Goal: Task Accomplishment & Management: Complete application form

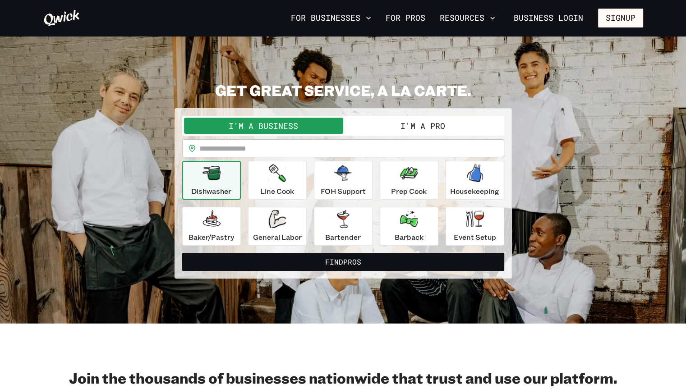
click at [373, 126] on button "I'm a Pro" at bounding box center [422, 126] width 159 height 16
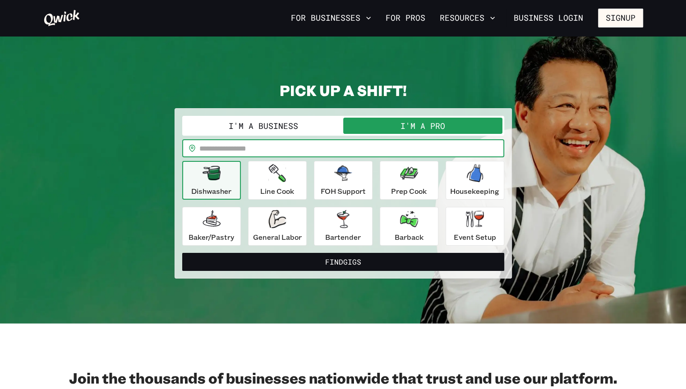
click at [327, 151] on input "text" at bounding box center [351, 148] width 305 height 18
type input "*****"
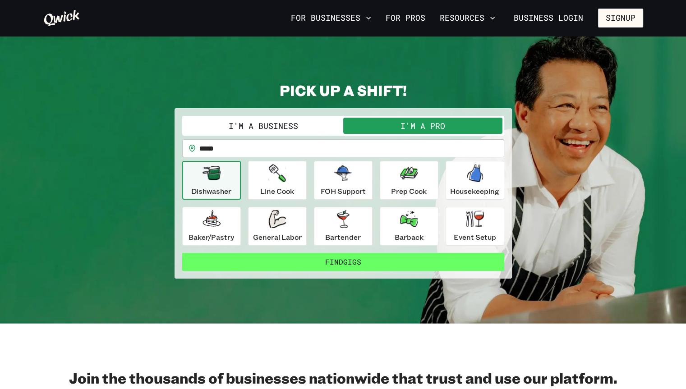
click at [361, 264] on button "Find Gigs" at bounding box center [343, 262] width 322 height 18
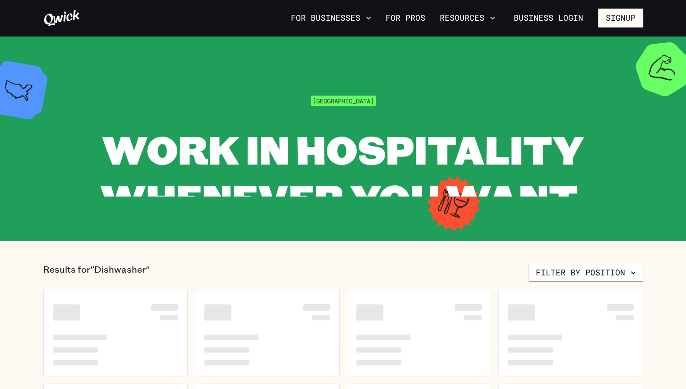
click at [274, 194] on span "WORK IN HOSPITALITY WHENEVER YOU WANT." at bounding box center [343, 173] width 486 height 101
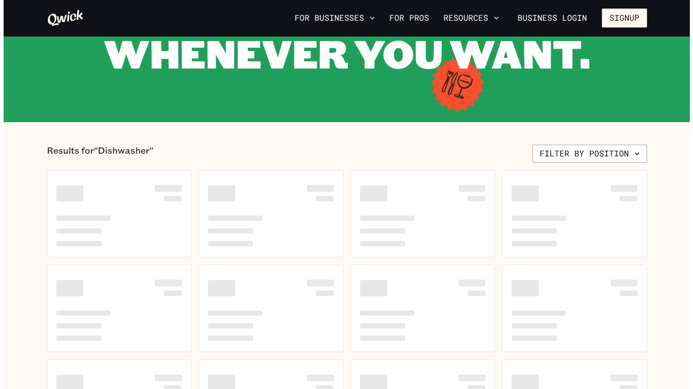
scroll to position [122, 0]
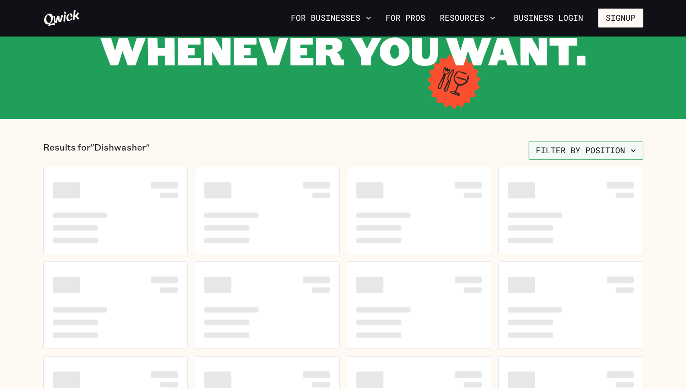
click at [563, 148] on button "Filter by position" at bounding box center [586, 151] width 115 height 18
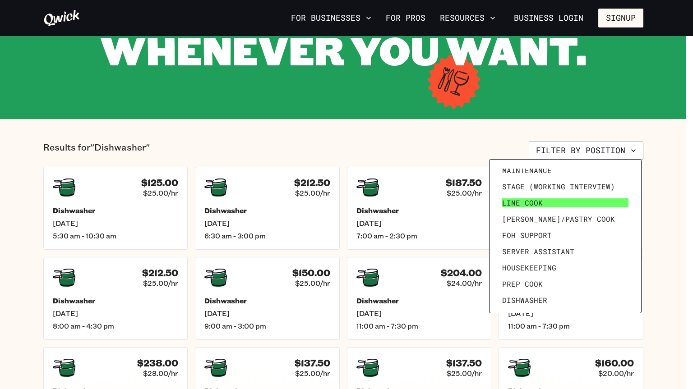
scroll to position [23, 0]
click at [532, 249] on span "Server Assistant" at bounding box center [538, 251] width 72 height 9
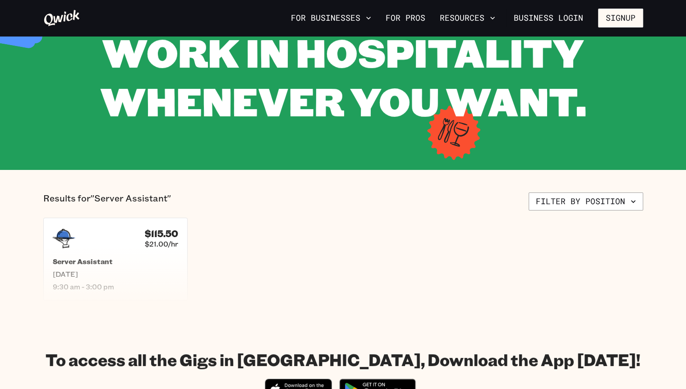
scroll to position [72, 0]
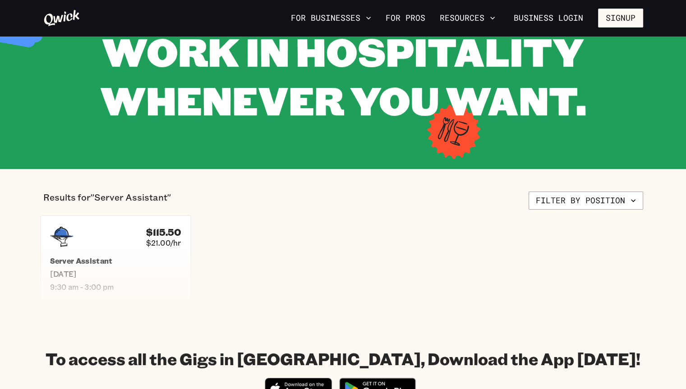
click at [158, 265] on h5 "Server Assistant" at bounding box center [115, 260] width 131 height 9
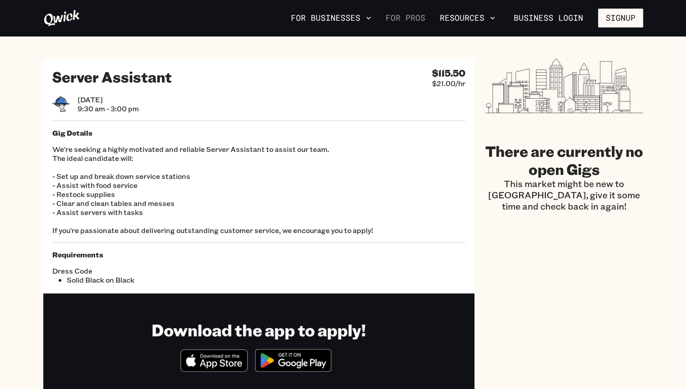
click at [416, 20] on link "For Pros" at bounding box center [405, 17] width 47 height 15
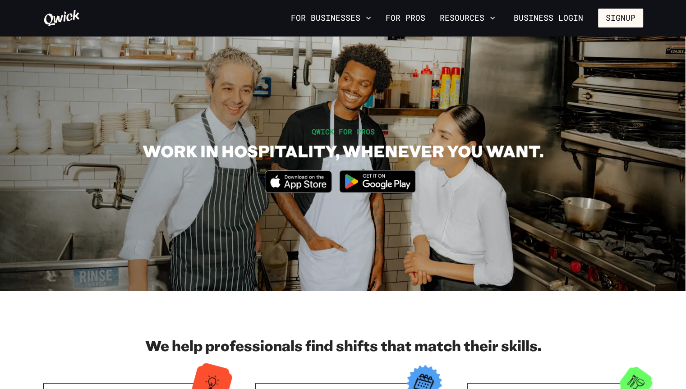
click at [64, 20] on icon at bounding box center [62, 18] width 36 height 16
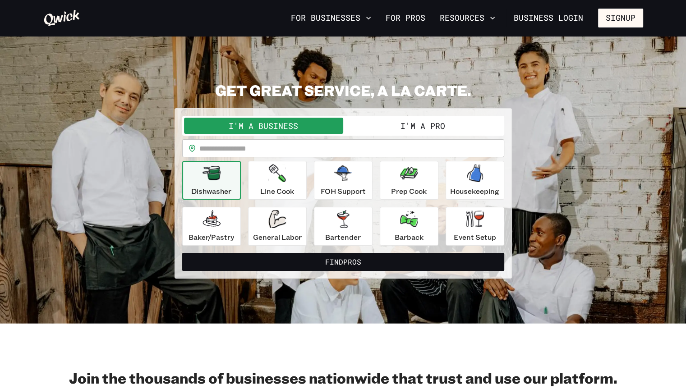
click at [386, 122] on button "I'm a Pro" at bounding box center [422, 126] width 159 height 16
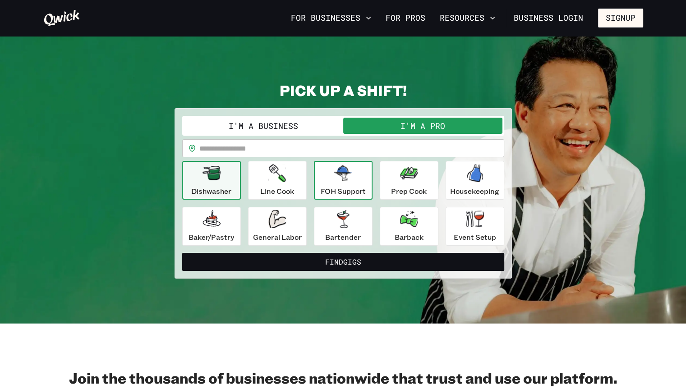
click at [352, 183] on div "FOH Support" at bounding box center [343, 180] width 45 height 32
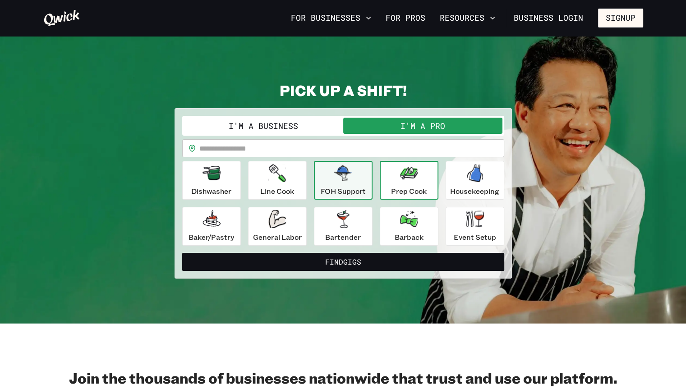
click at [420, 186] on p "Prep Cook" at bounding box center [409, 191] width 36 height 11
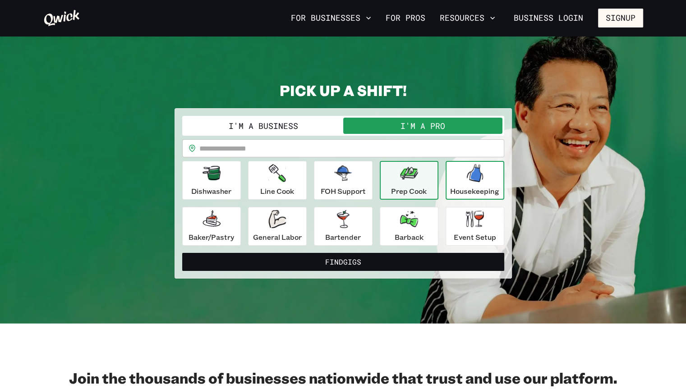
click at [458, 182] on div "Housekeeping" at bounding box center [474, 180] width 49 height 32
click at [400, 175] on icon "button" at bounding box center [409, 173] width 18 height 13
click at [365, 183] on div "FOH Support" at bounding box center [343, 180] width 45 height 32
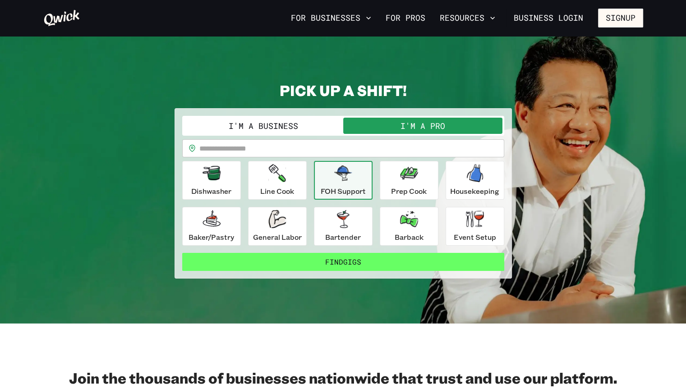
click at [342, 257] on button "Find Gigs" at bounding box center [343, 262] width 322 height 18
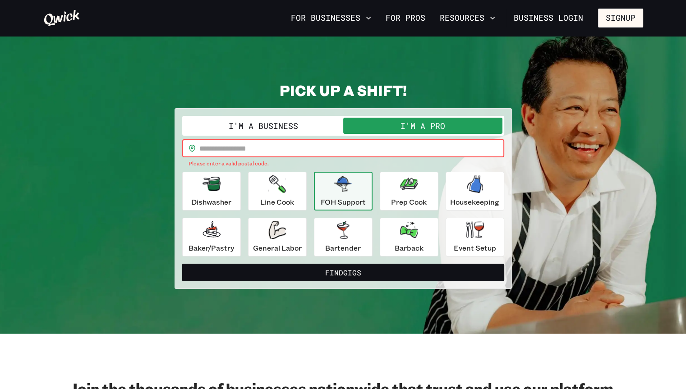
click at [298, 147] on input "text" at bounding box center [351, 148] width 305 height 18
type input "*****"
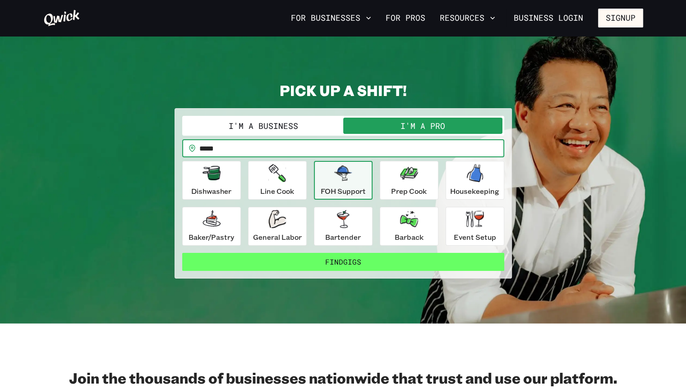
click at [321, 259] on button "Find Gigs" at bounding box center [343, 262] width 322 height 18
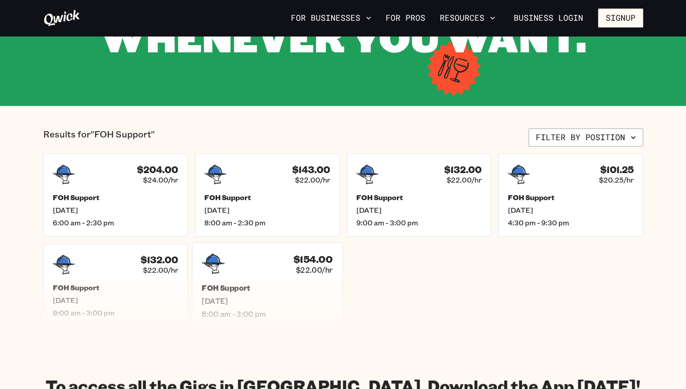
scroll to position [139, 0]
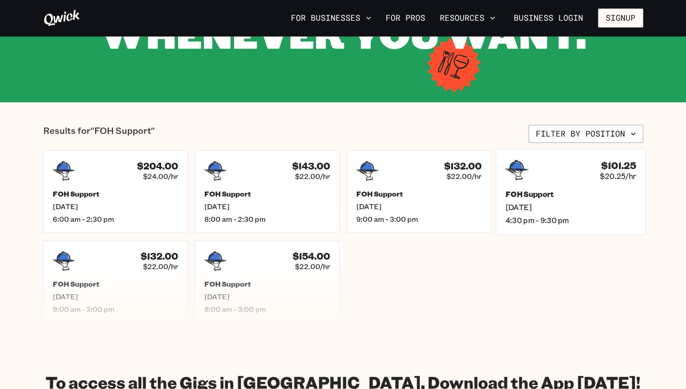
click at [550, 179] on div "$101.25 $20.25/hr" at bounding box center [570, 169] width 131 height 23
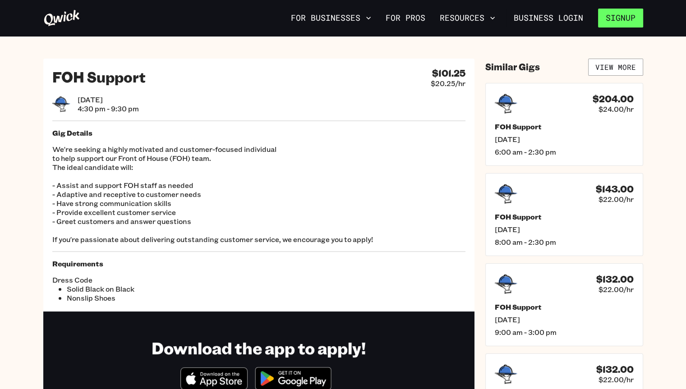
click at [635, 14] on button "Signup" at bounding box center [620, 18] width 45 height 19
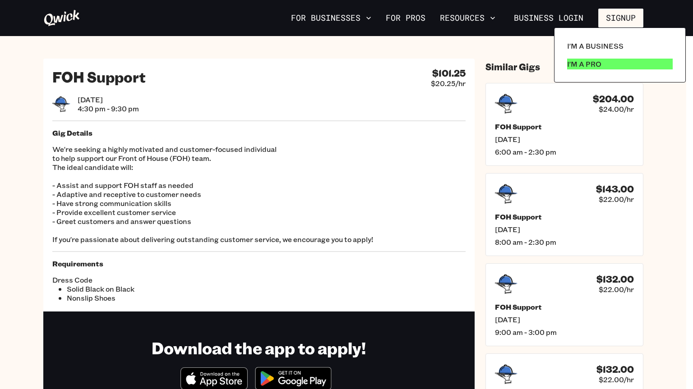
click at [578, 64] on p "I'm a Pro" at bounding box center [584, 64] width 34 height 11
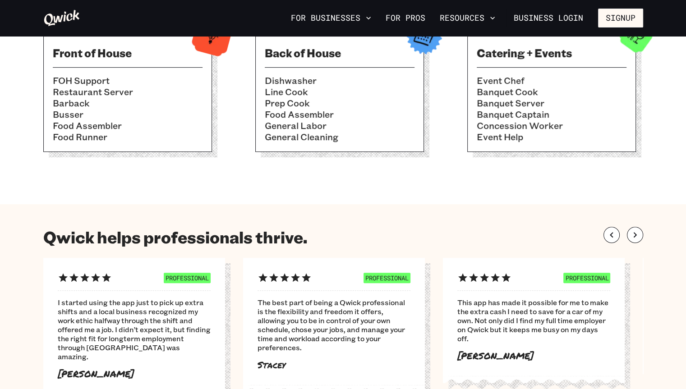
scroll to position [478, 0]
